Goal: Task Accomplishment & Management: Manage account settings

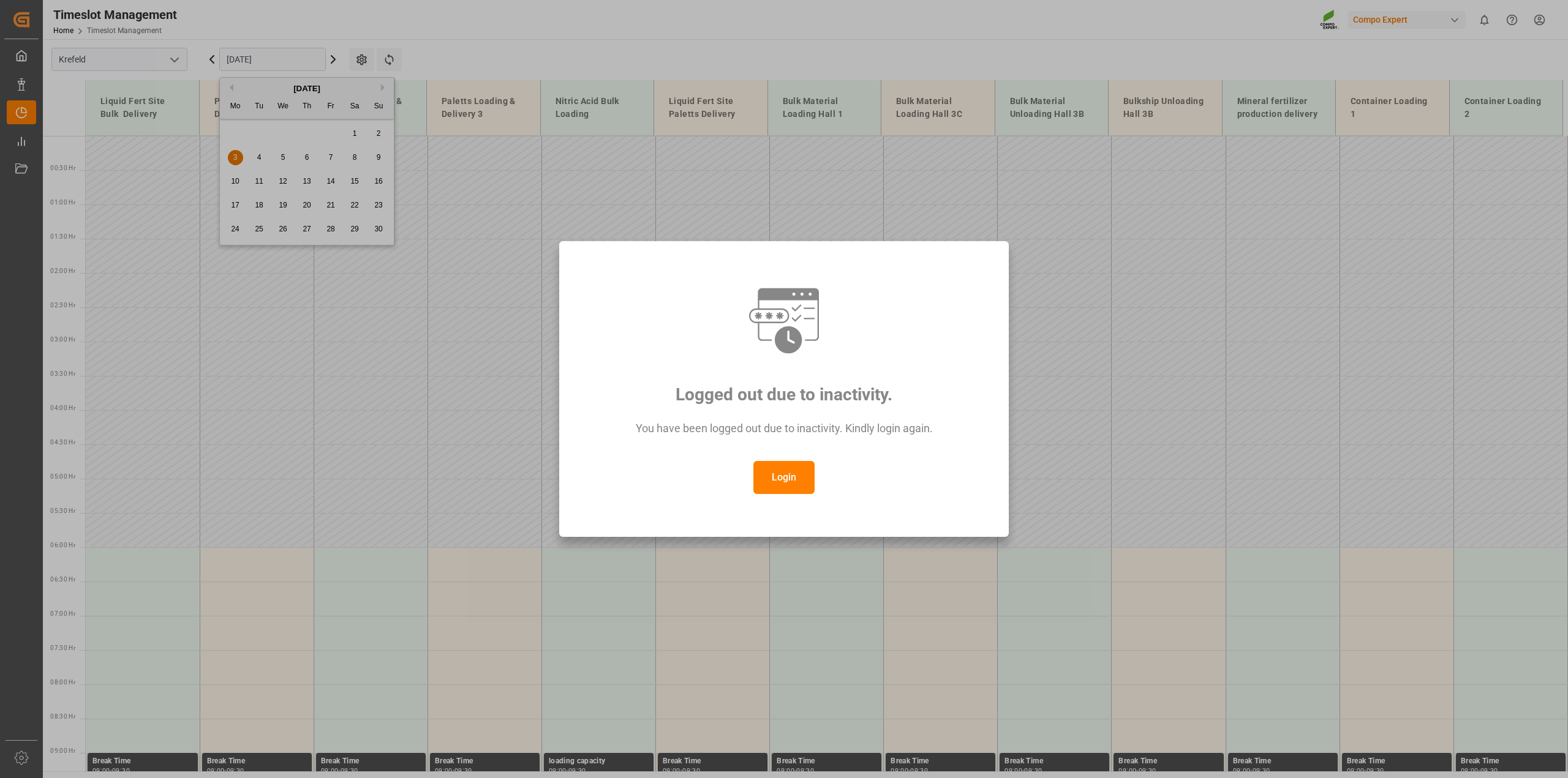
scroll to position [582, 0]
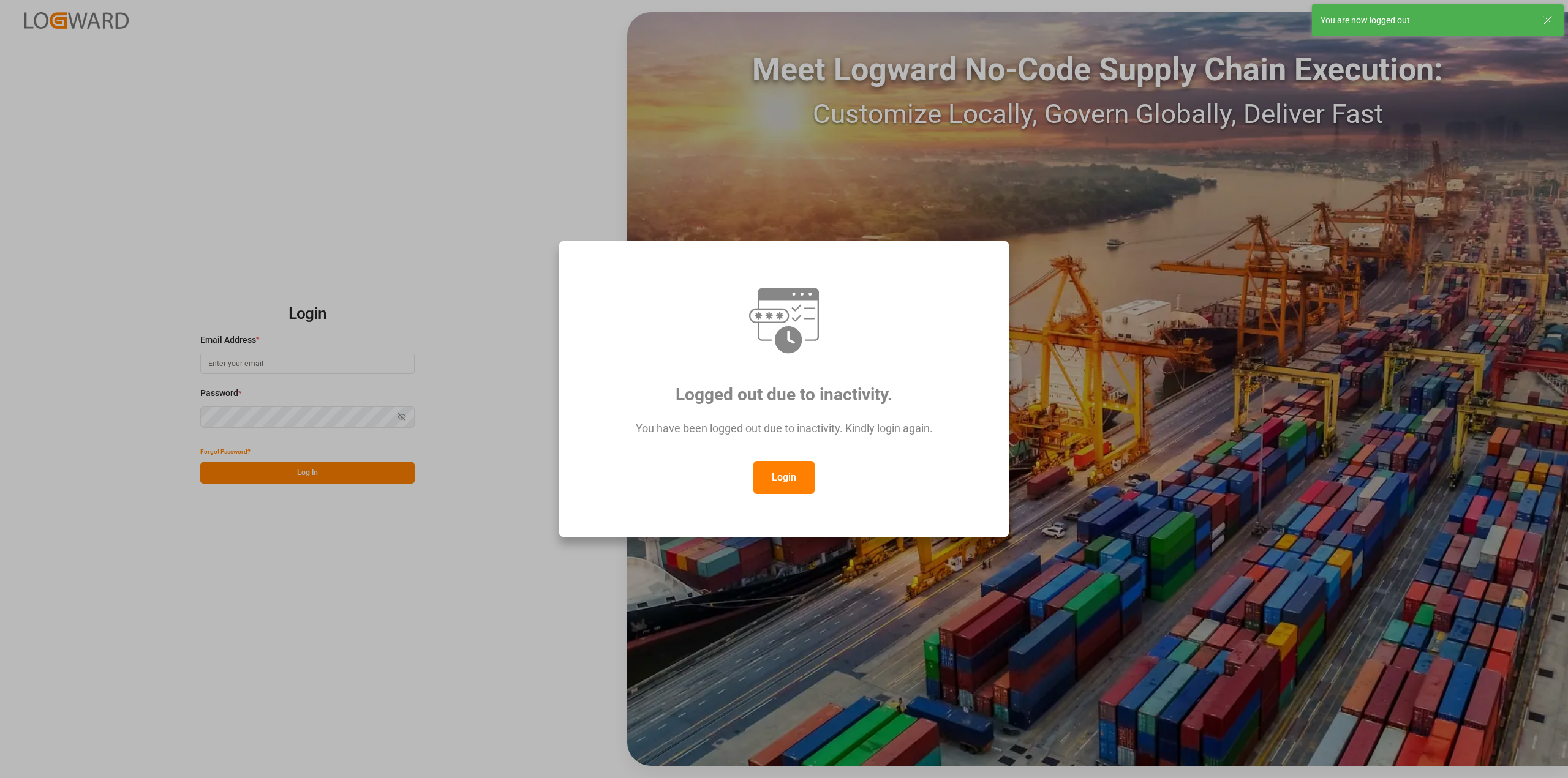
click at [797, 482] on button "Login" at bounding box center [784, 478] width 62 height 33
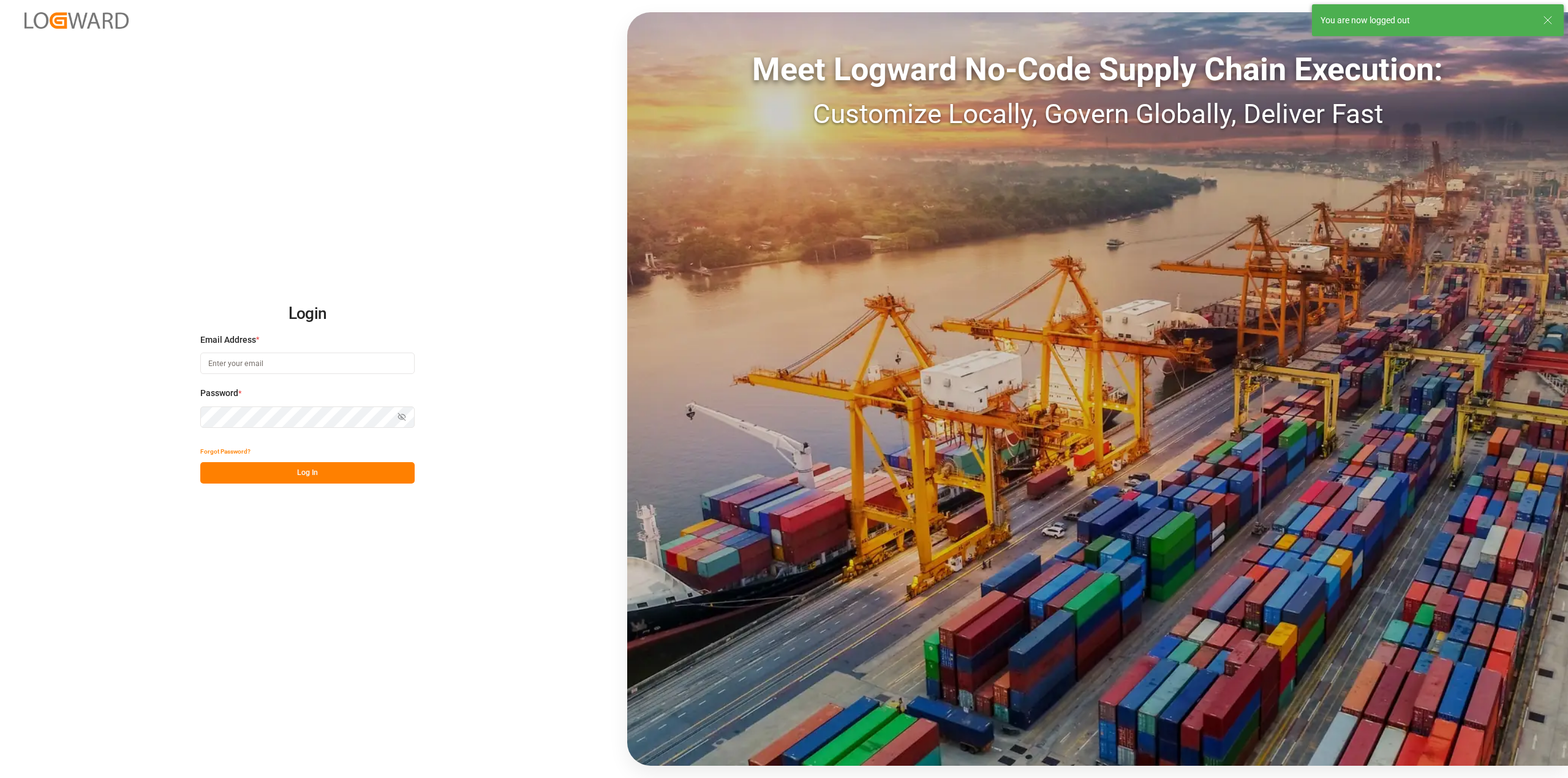
click at [329, 350] on div "Email Address *" at bounding box center [307, 360] width 214 height 54
click at [321, 359] on input at bounding box center [307, 364] width 214 height 22
type input "Michael.ziegler@compo-expert.com"
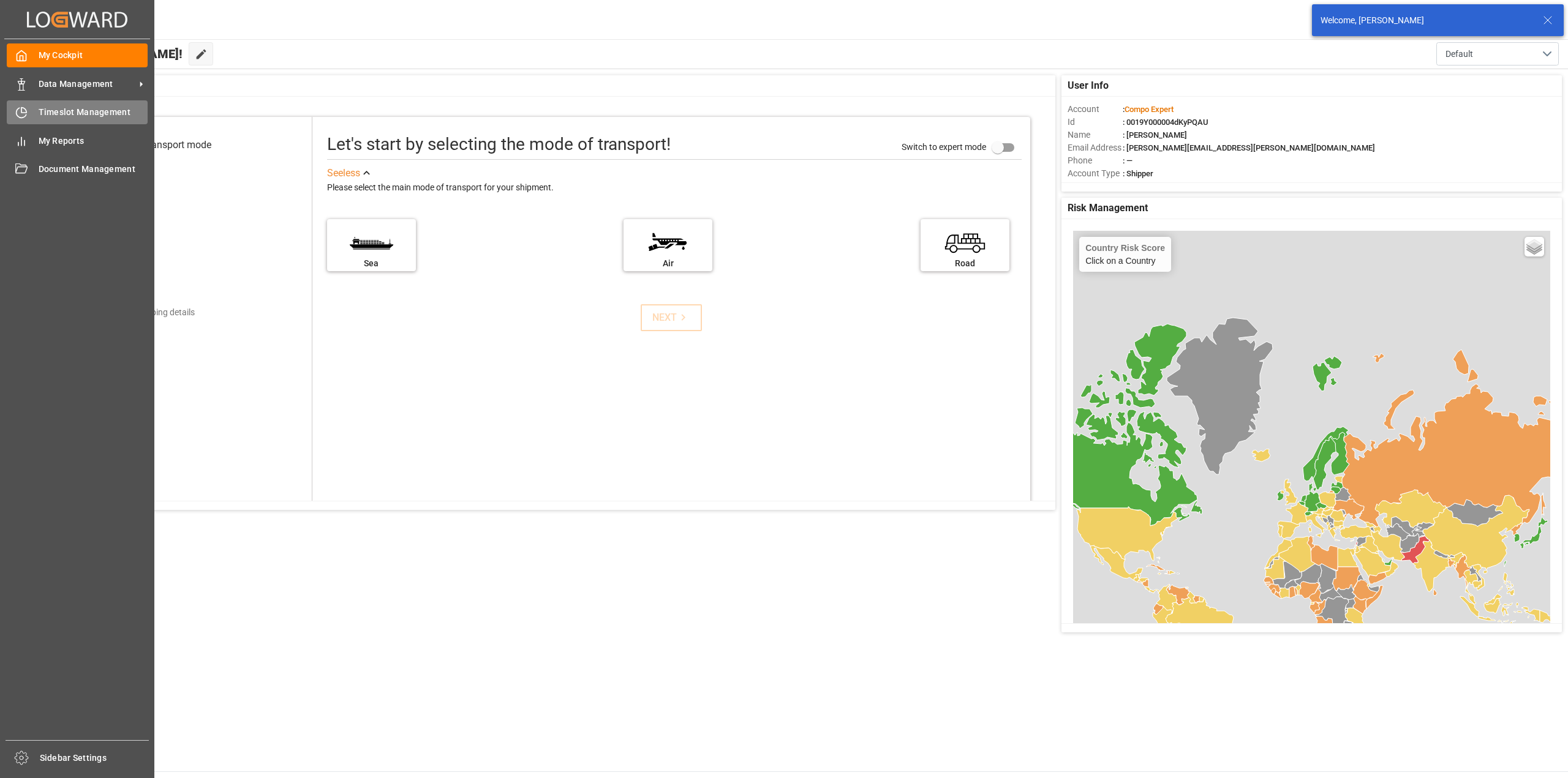
click at [23, 118] on icon at bounding box center [22, 112] width 12 height 12
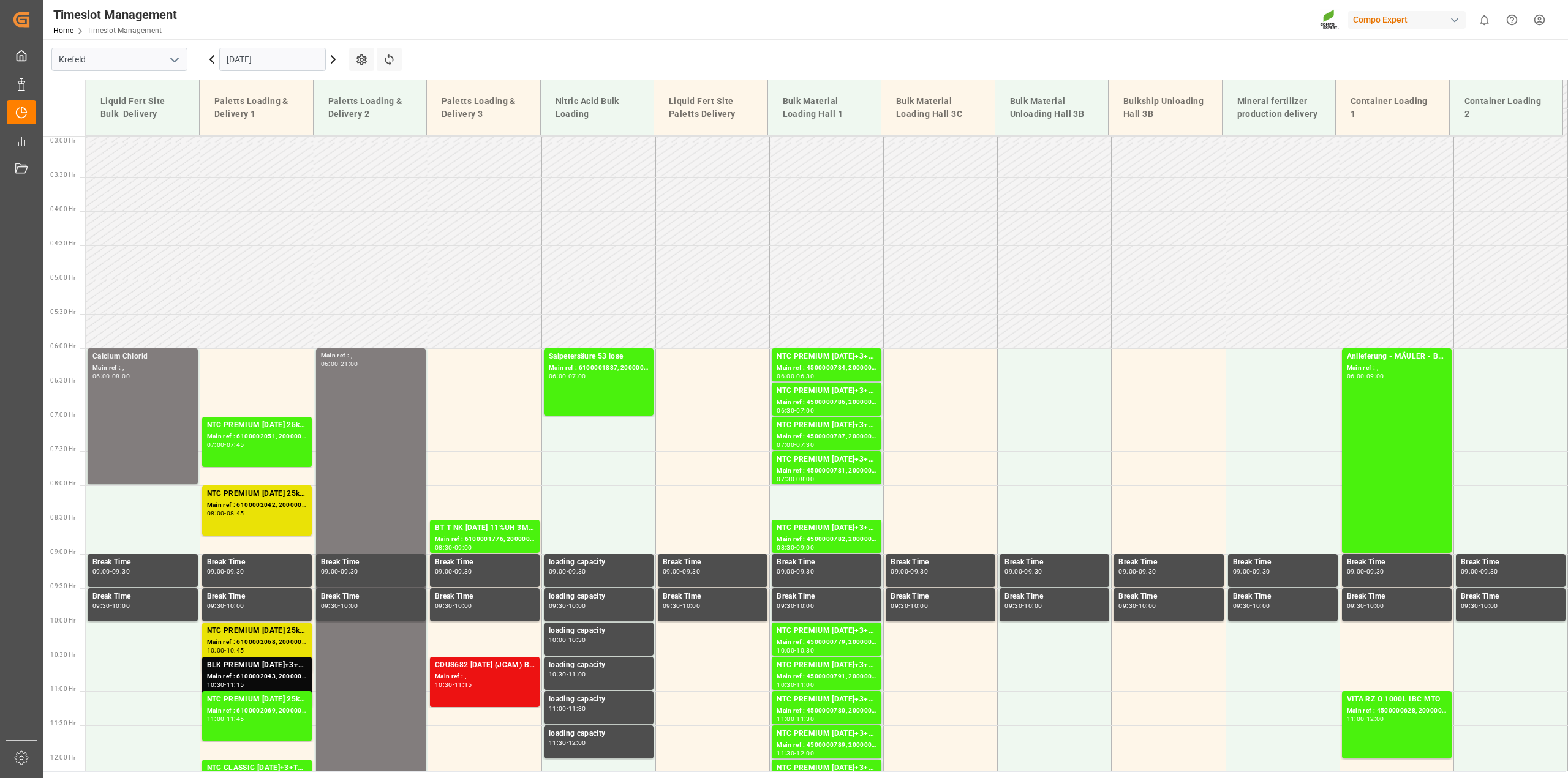
scroll to position [169, 0]
